Goal: Task Accomplishment & Management: Manage account settings

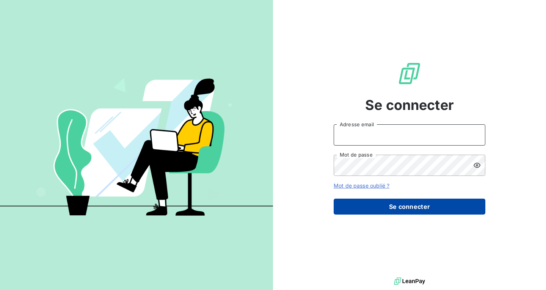
type input "THEVENARD"
click at [372, 203] on button "Se connecter" at bounding box center [410, 207] width 152 height 16
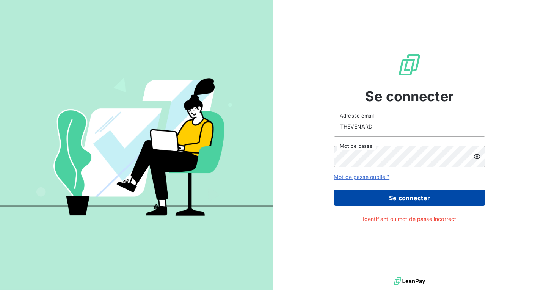
click at [366, 203] on button "Se connecter" at bounding box center [410, 198] width 152 height 16
